Goal: Task Accomplishment & Management: Complete application form

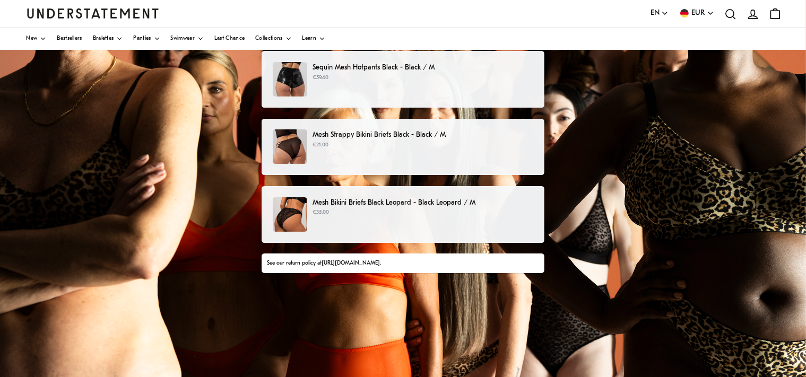
scroll to position [20, 0]
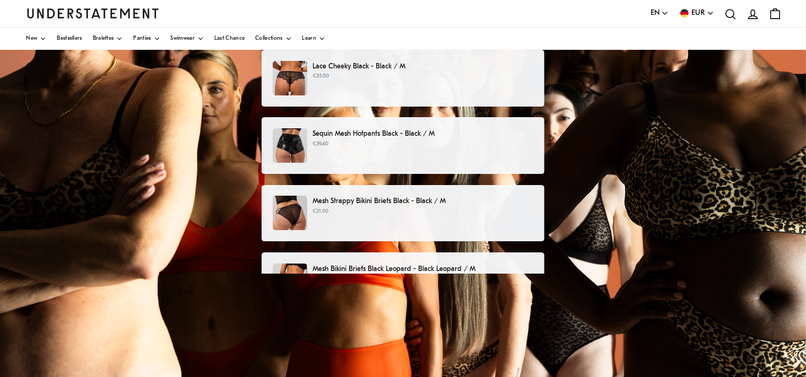
click at [411, 147] on p "€59.40" at bounding box center [423, 144] width 221 height 8
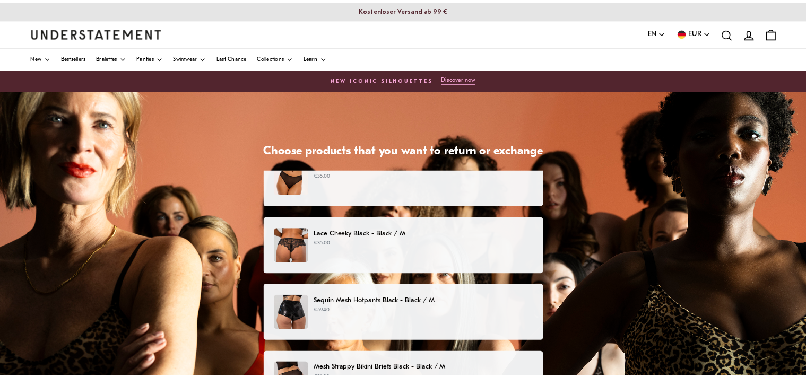
scroll to position [20, 0]
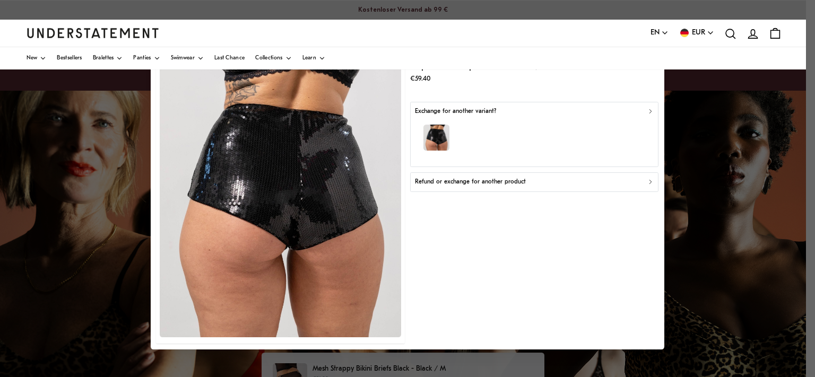
click at [548, 186] on div "Refund or exchange for another product" at bounding box center [534, 182] width 239 height 10
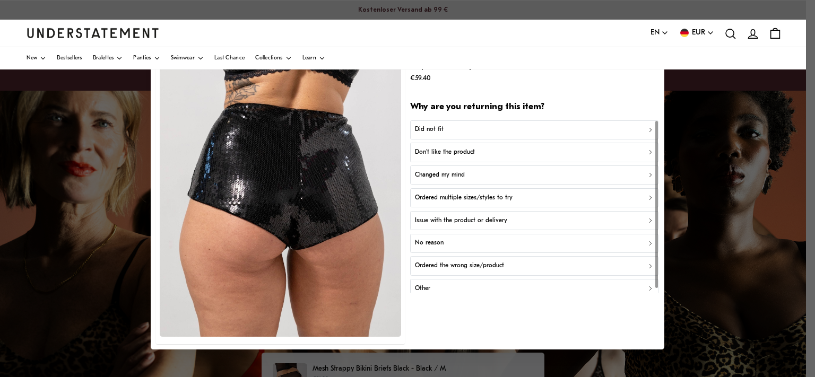
click at [444, 127] on div "Did not fit" at bounding box center [534, 130] width 239 height 10
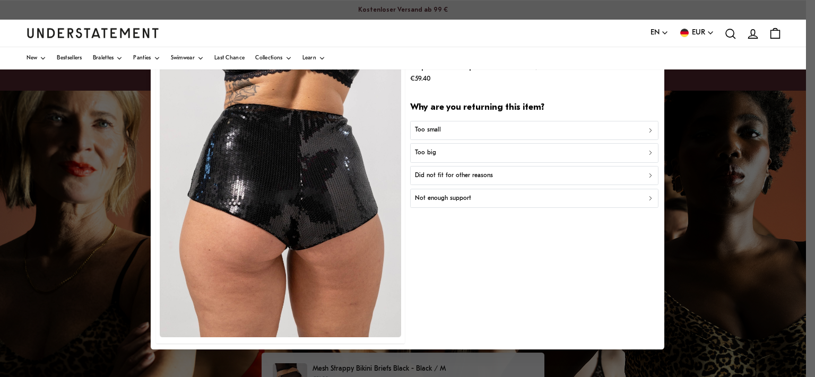
click at [453, 150] on div "Too big" at bounding box center [534, 153] width 239 height 10
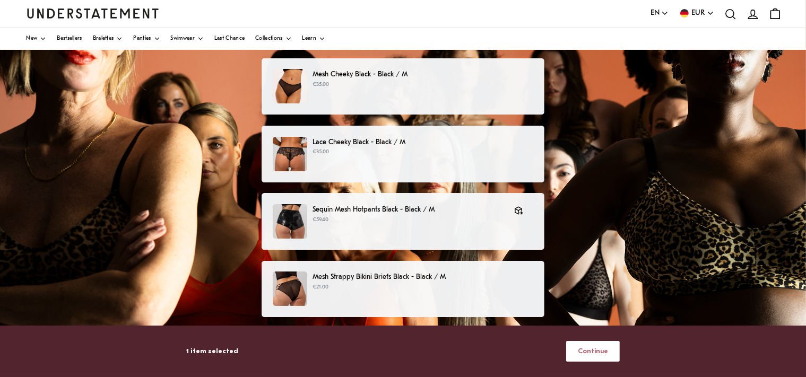
click at [389, 87] on p "€35.00" at bounding box center [423, 85] width 221 height 8
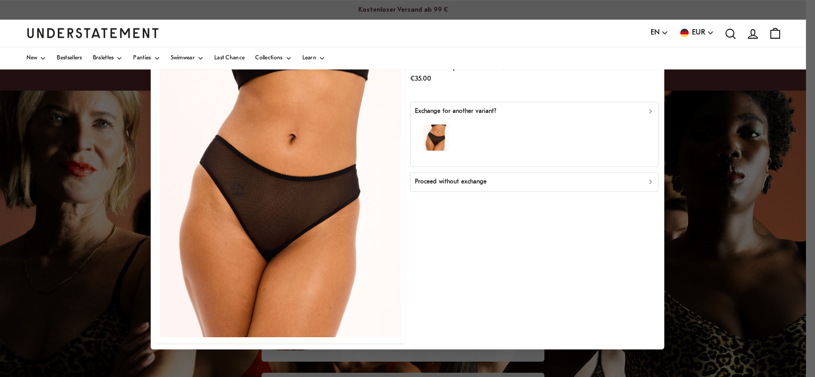
click at [538, 183] on div "Proceed without exchange" at bounding box center [534, 182] width 239 height 10
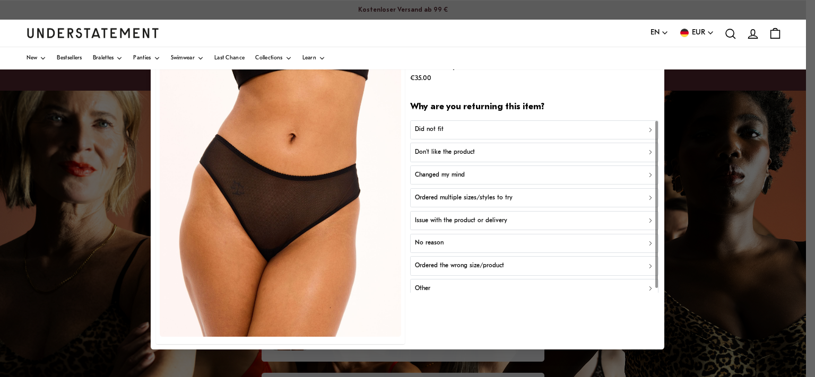
click at [496, 153] on div "Don't like the product" at bounding box center [534, 153] width 239 height 10
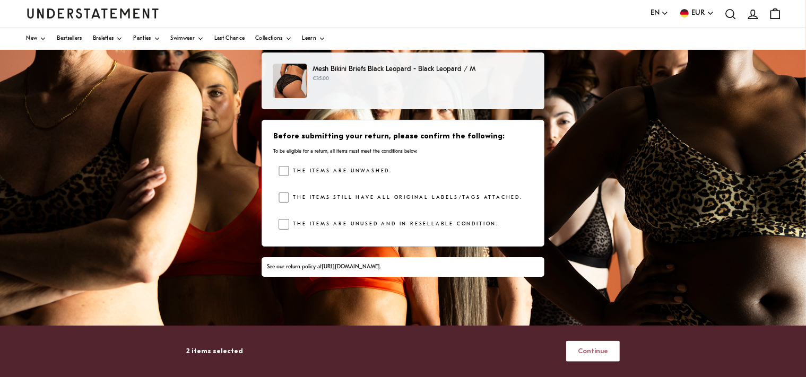
scroll to position [224, 0]
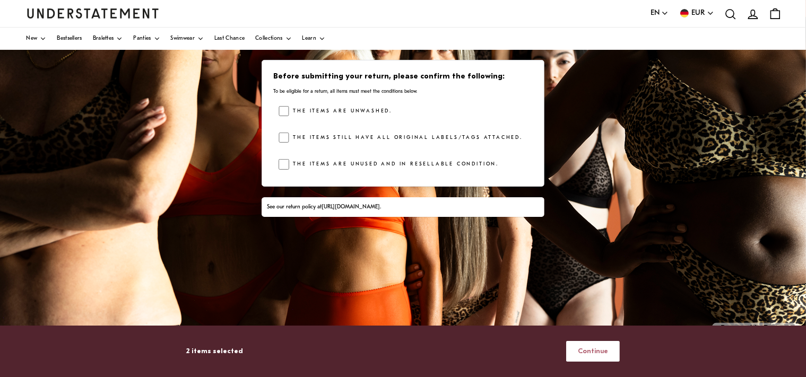
click at [595, 353] on span "Continue" at bounding box center [593, 352] width 30 height 20
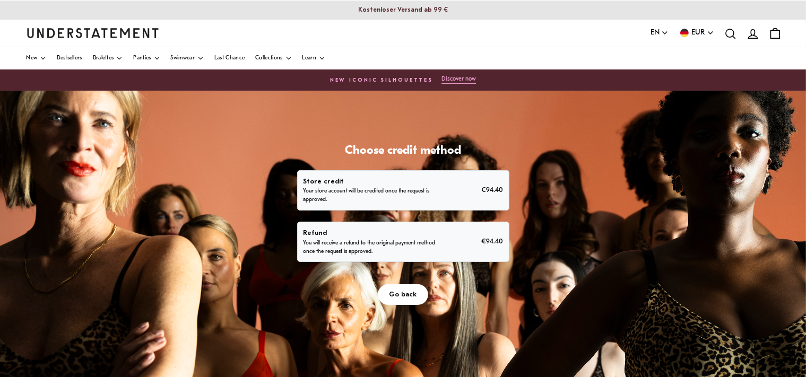
click at [432, 229] on p "Refund" at bounding box center [370, 233] width 134 height 11
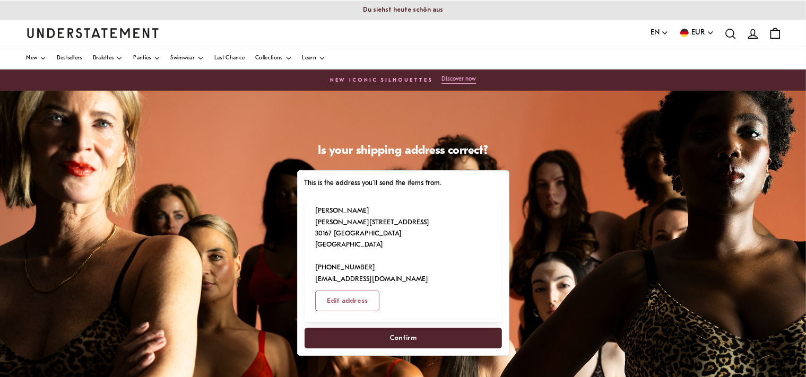
click at [377, 329] on span "Confirm" at bounding box center [403, 339] width 174 height 20
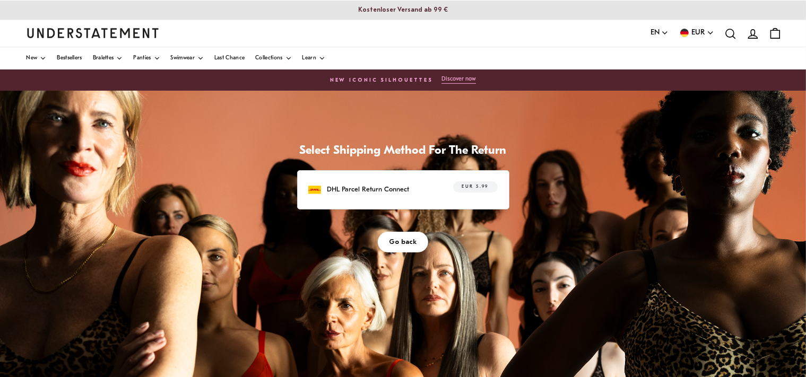
click at [424, 190] on div "DHL Parcel Return Connect EUR 5.99" at bounding box center [402, 190] width 189 height 16
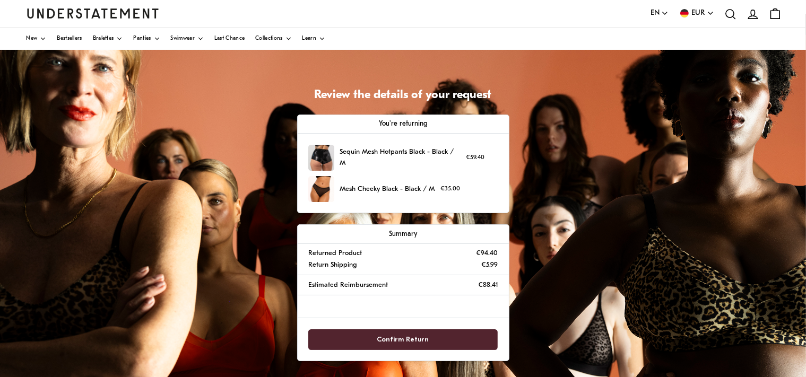
scroll to position [112, 0]
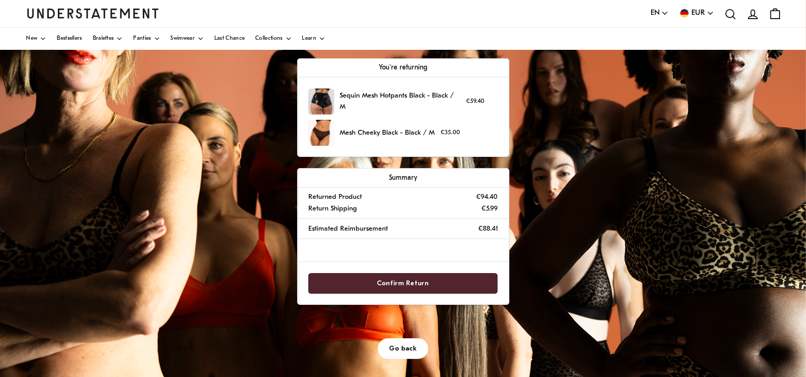
click at [399, 280] on span "Confirm Return" at bounding box center [403, 284] width 52 height 20
